Goal: Task Accomplishment & Management: Use online tool/utility

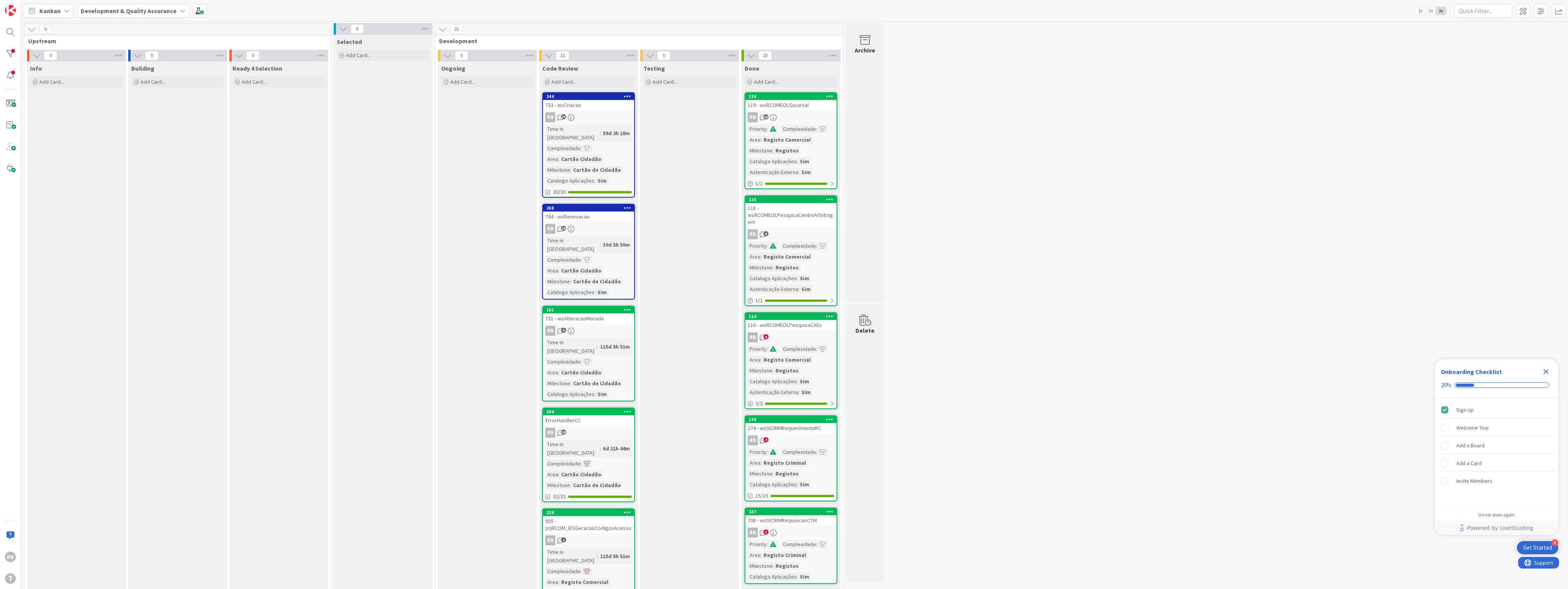
click at [1088, 388] on div "0 Upstream 0 Info Add Card... 0 Building Add Card... 0 Ready 4 Selection Add Ca…" at bounding box center [795, 600] width 1543 height 1154
click at [11, 54] on div at bounding box center [11, 54] width 16 height 16
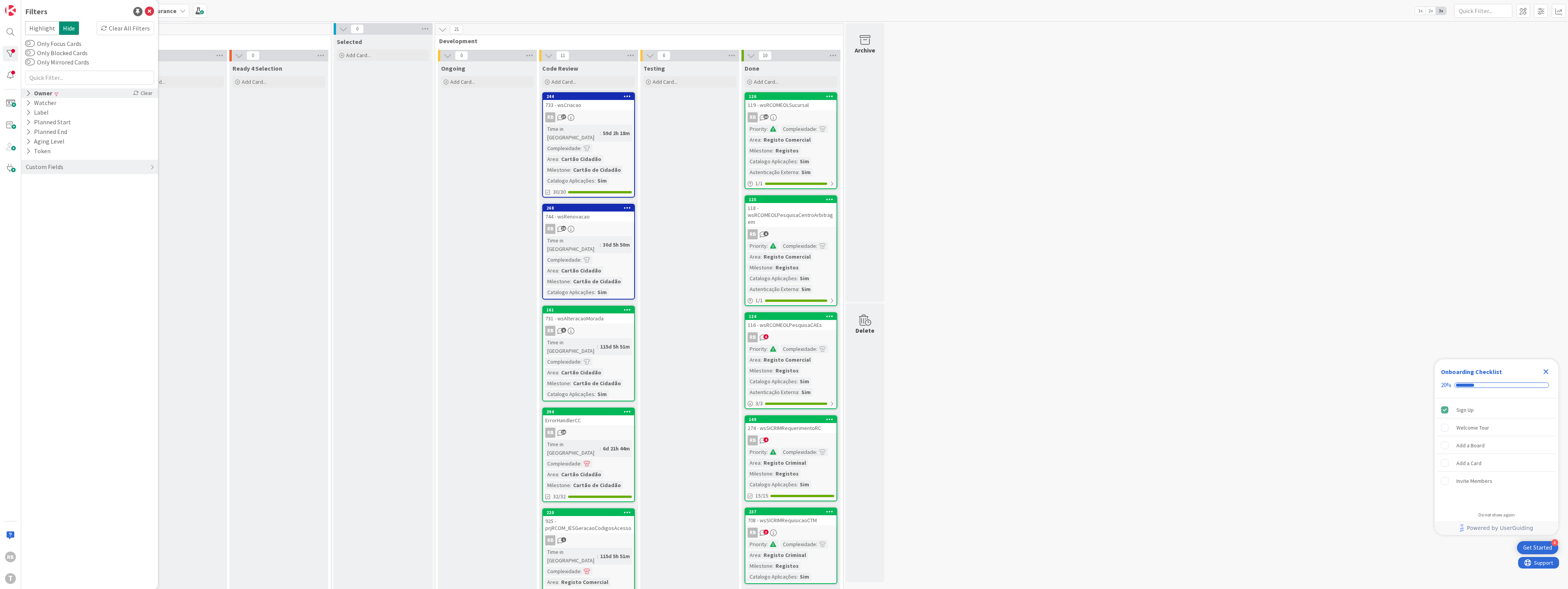
click at [38, 94] on div "Owner" at bounding box center [40, 93] width 28 height 10
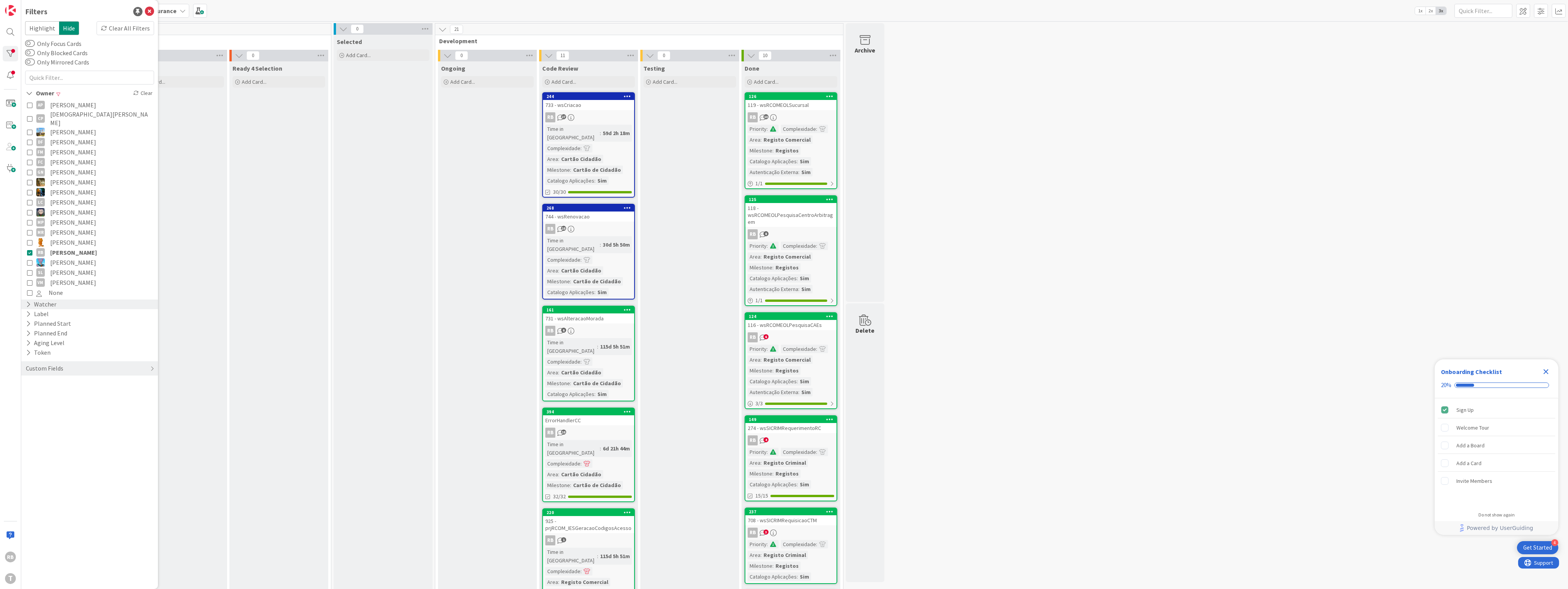
click at [47, 299] on div "Watcher" at bounding box center [41, 304] width 32 height 10
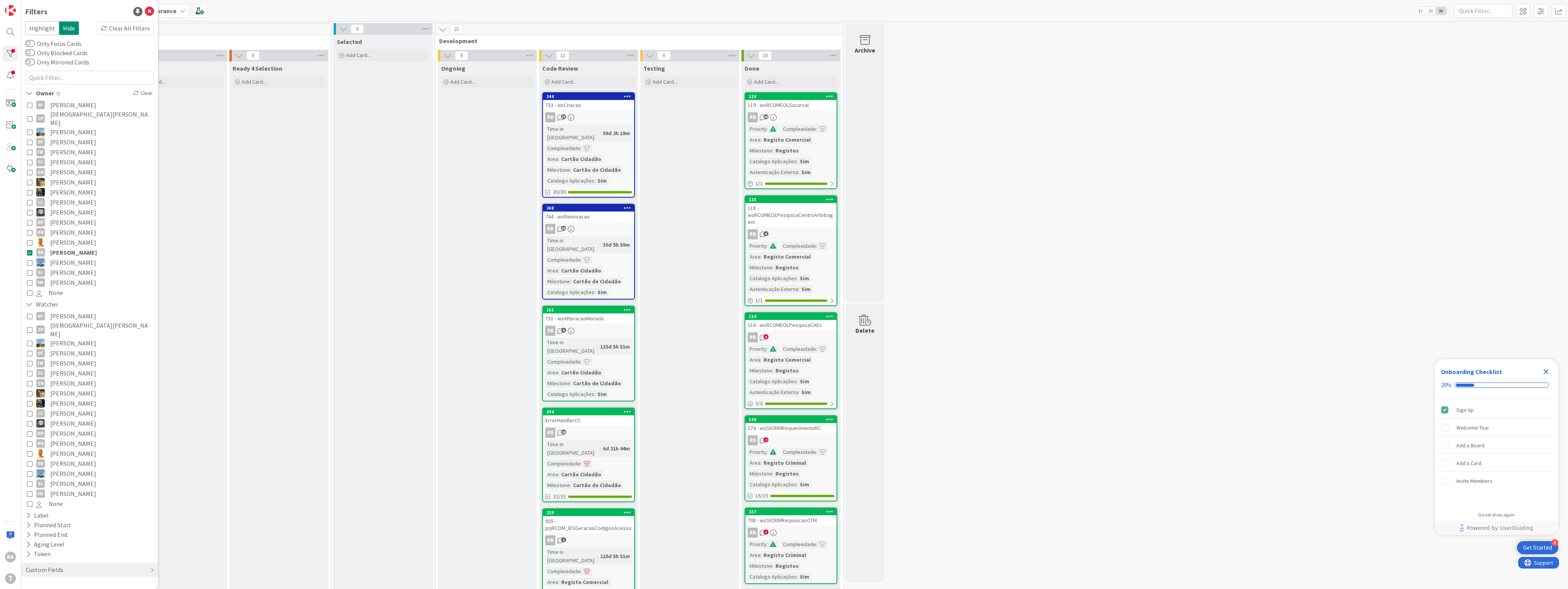
click at [29, 461] on icon at bounding box center [30, 463] width 5 height 5
click at [28, 250] on icon at bounding box center [30, 253] width 5 height 5
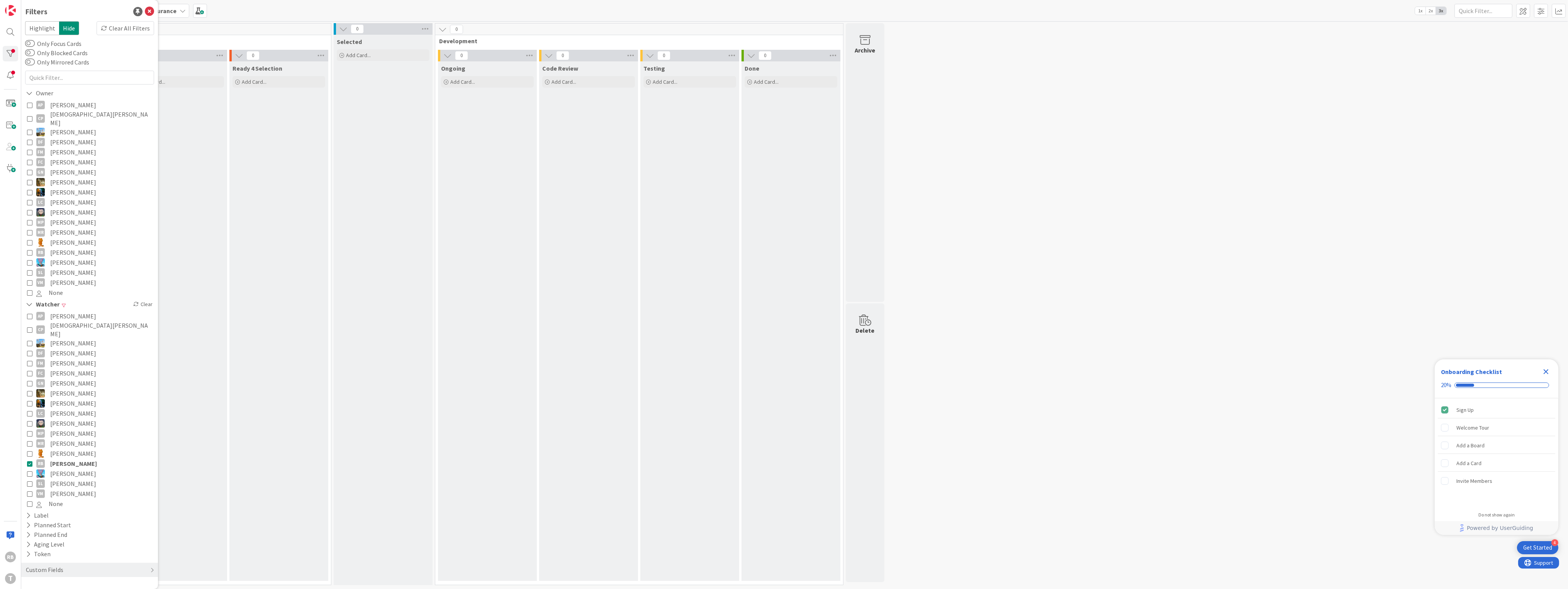
click at [28, 250] on icon at bounding box center [30, 253] width 5 height 5
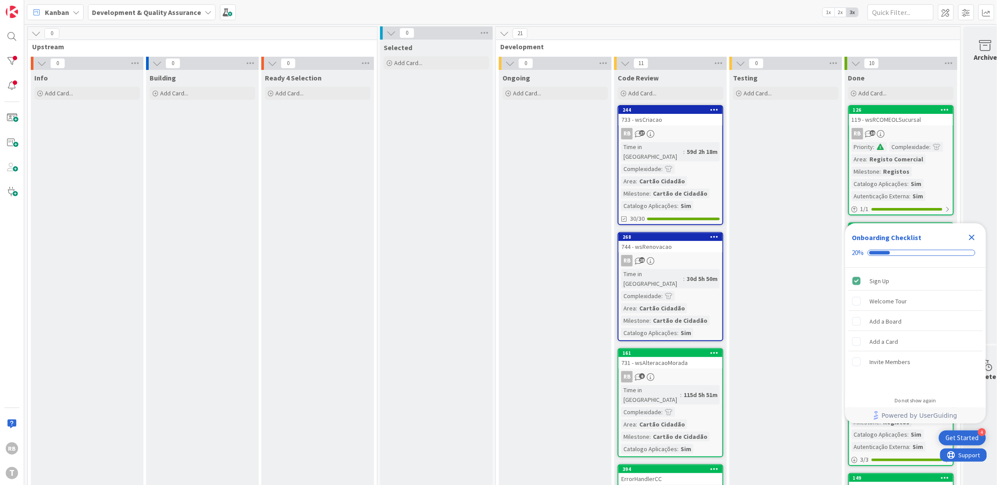
scroll to position [234, 0]
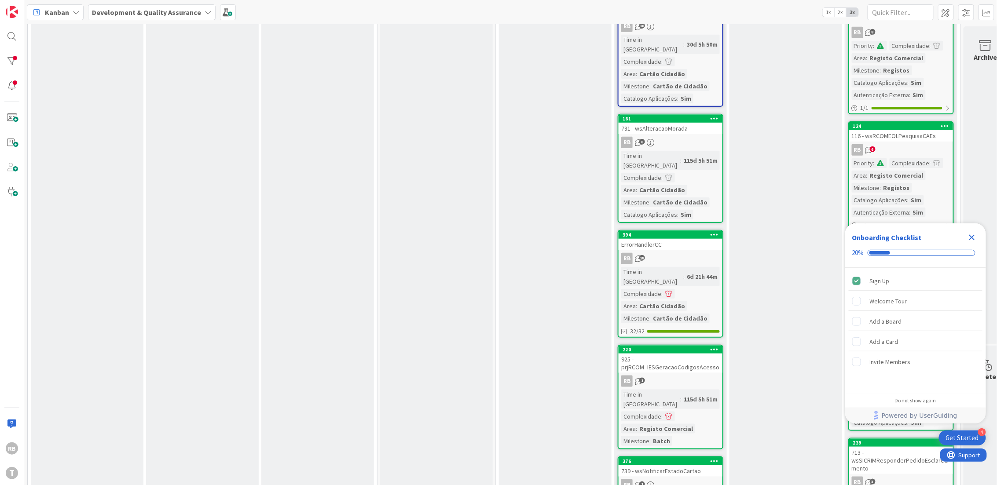
click at [969, 235] on icon "Close Checklist" at bounding box center [972, 238] width 6 height 6
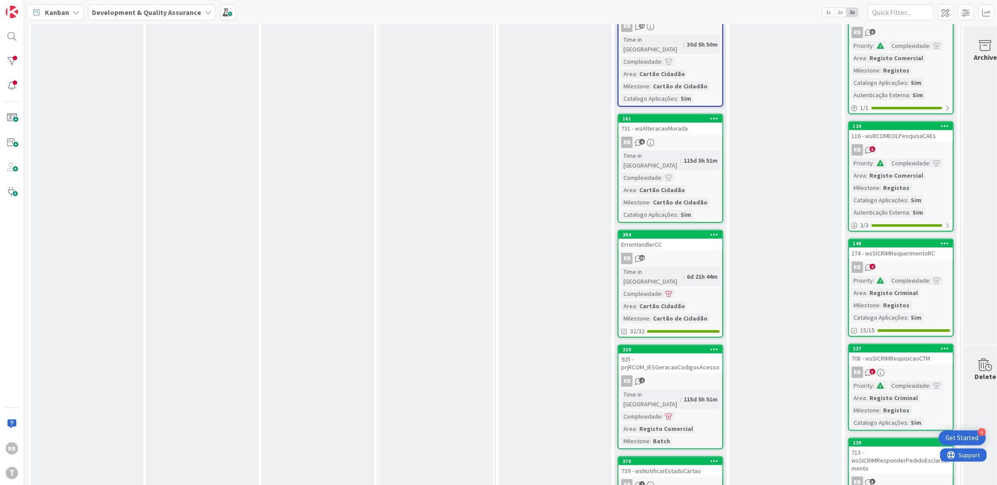
scroll to position [0, 0]
click at [785, 245] on div "Testing Add Card..." at bounding box center [785, 467] width 113 height 1262
click at [782, 245] on div "Testing Add Card..." at bounding box center [785, 467] width 113 height 1262
